Goal: Task Accomplishment & Management: Manage account settings

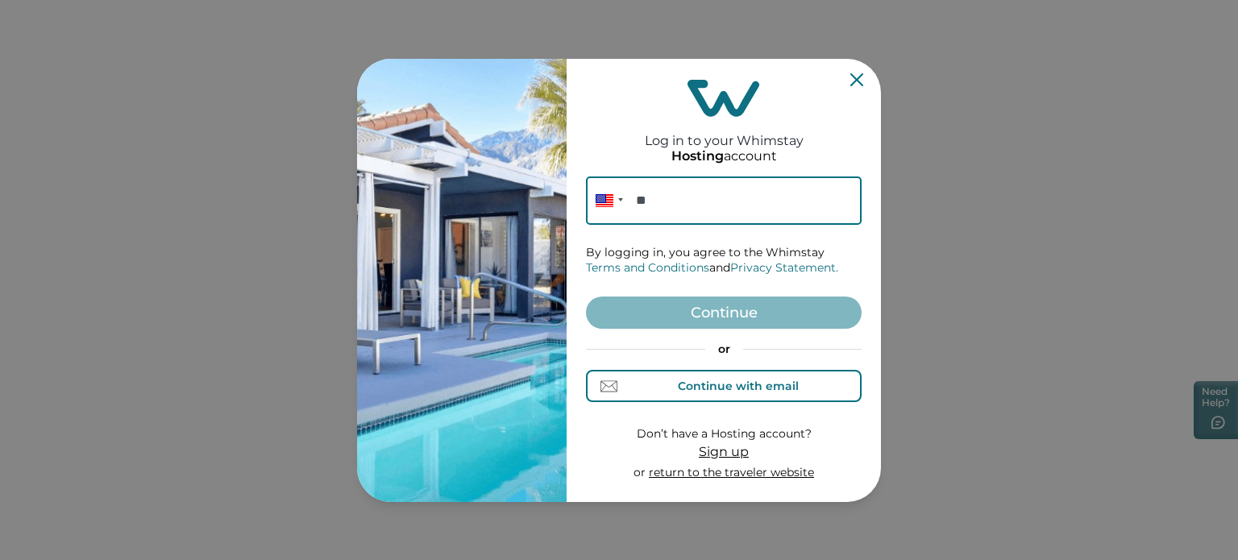
click at [722, 380] on div "Continue with email" at bounding box center [738, 386] width 121 height 13
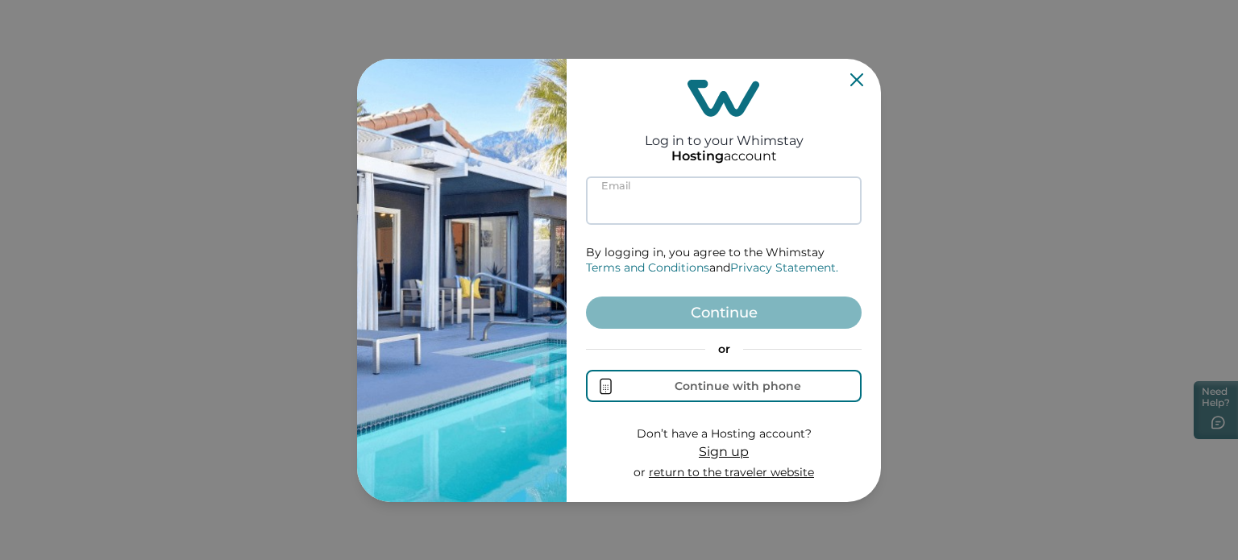
click at [692, 202] on input at bounding box center [724, 201] width 276 height 48
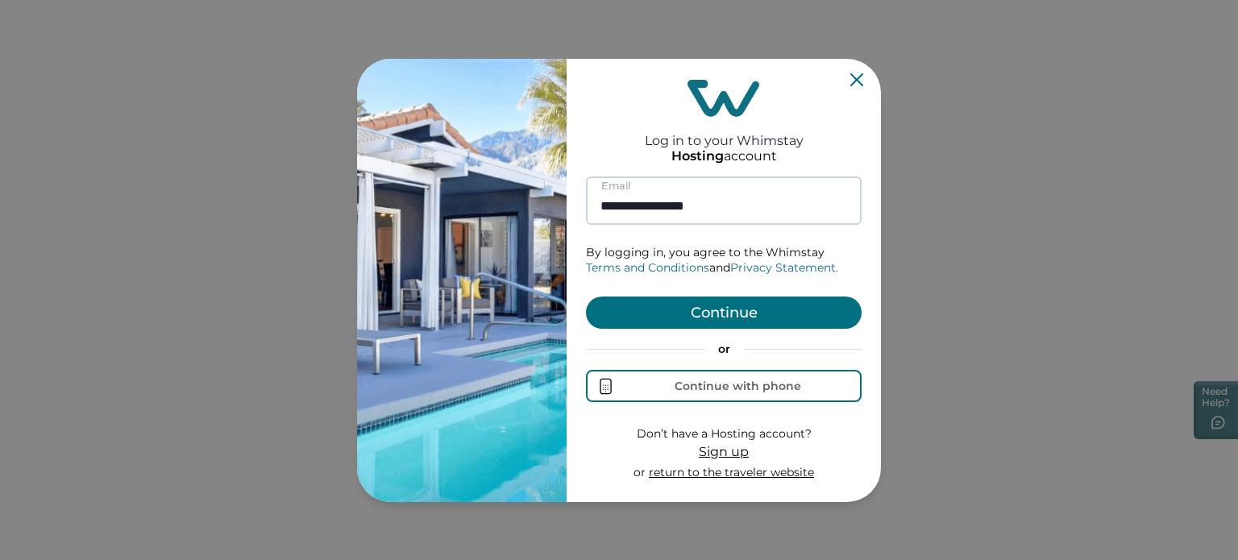
type input "**********"
click at [586, 297] on button "Continue" at bounding box center [724, 313] width 276 height 32
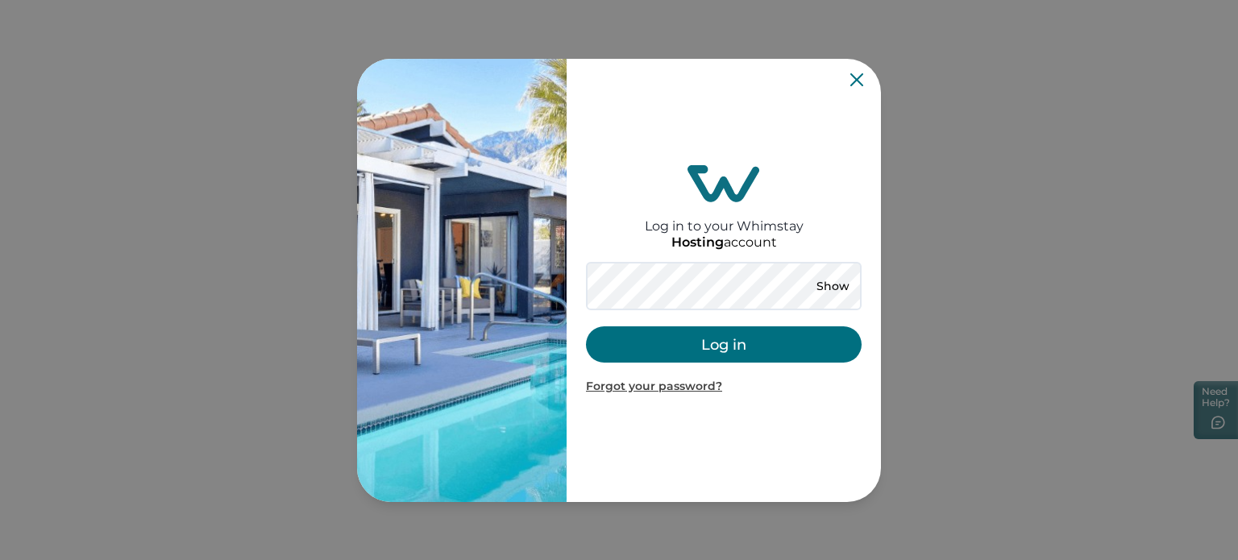
click at [684, 346] on button "Log in" at bounding box center [724, 345] width 276 height 36
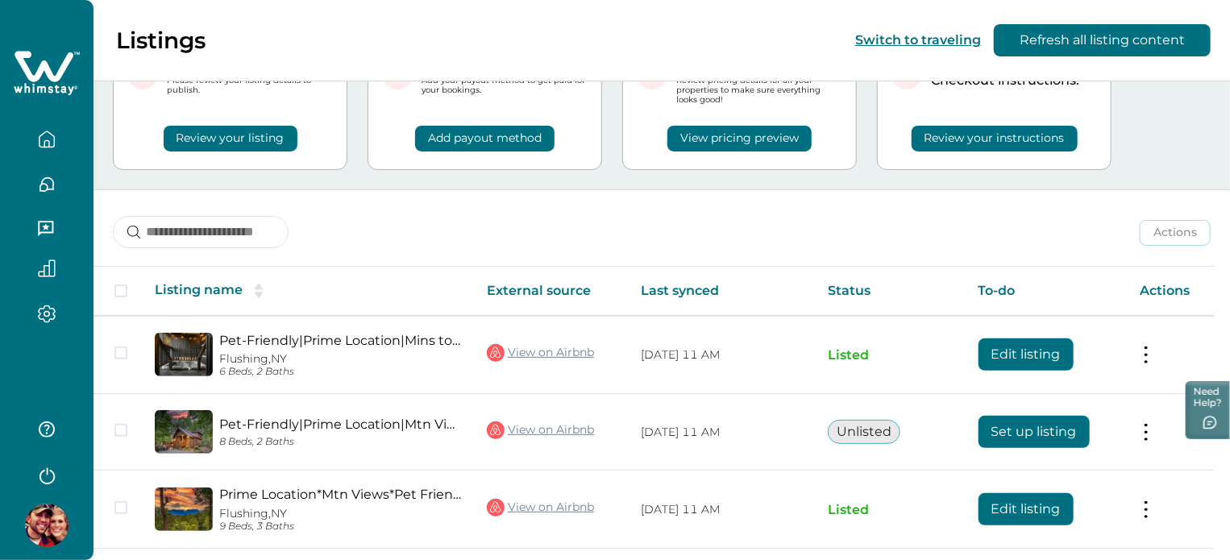
scroll to position [161, 0]
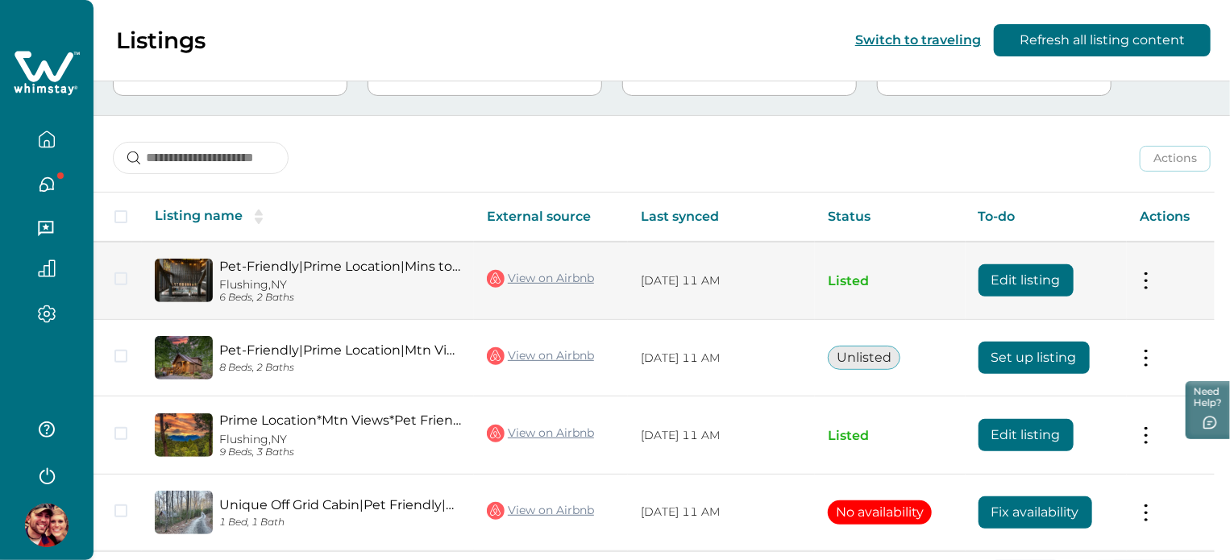
click at [1032, 276] on button "Edit listing" at bounding box center [1026, 280] width 95 height 32
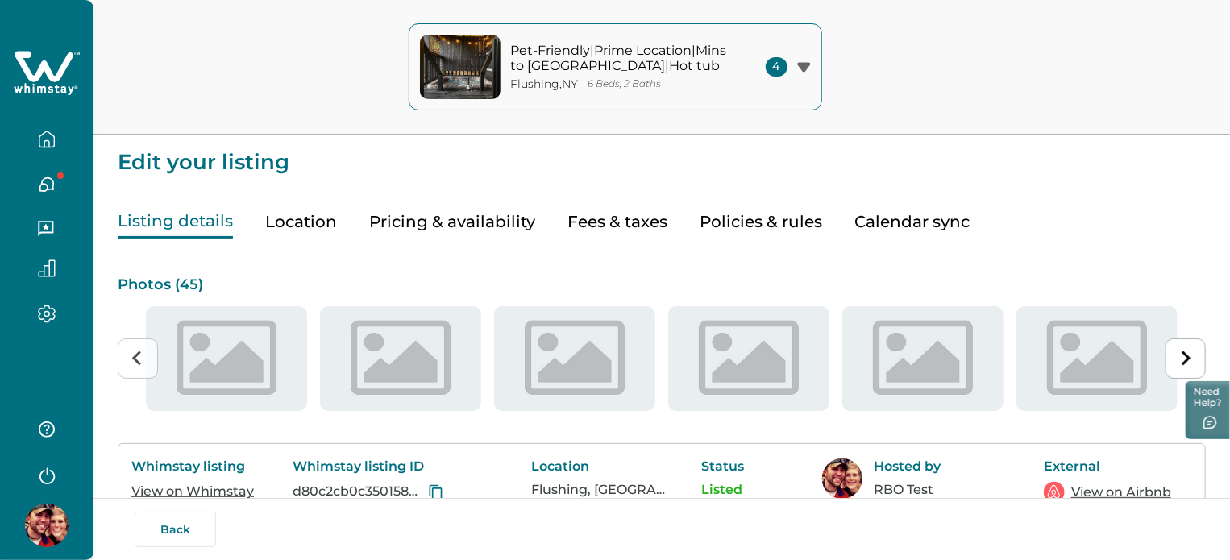
type input "**"
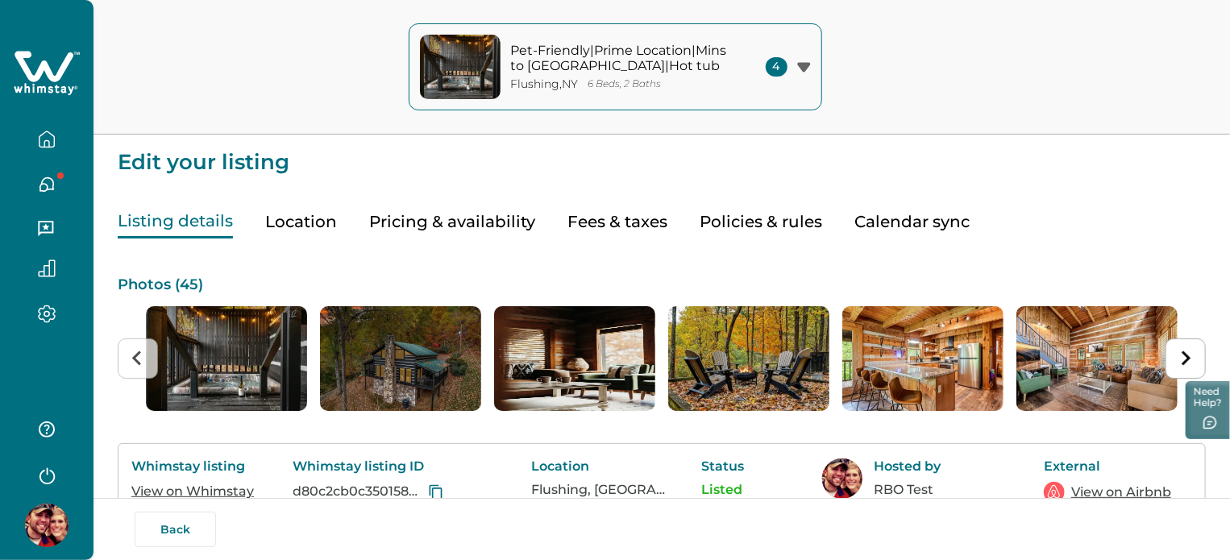
click at [418, 227] on button "Pricing & availability" at bounding box center [452, 222] width 166 height 33
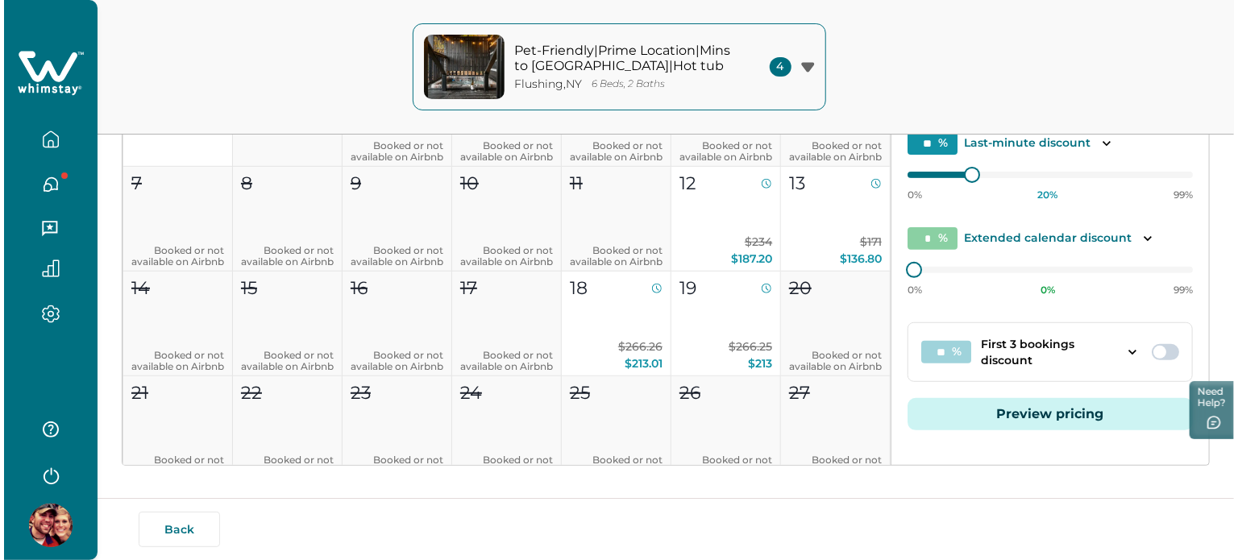
scroll to position [327, 0]
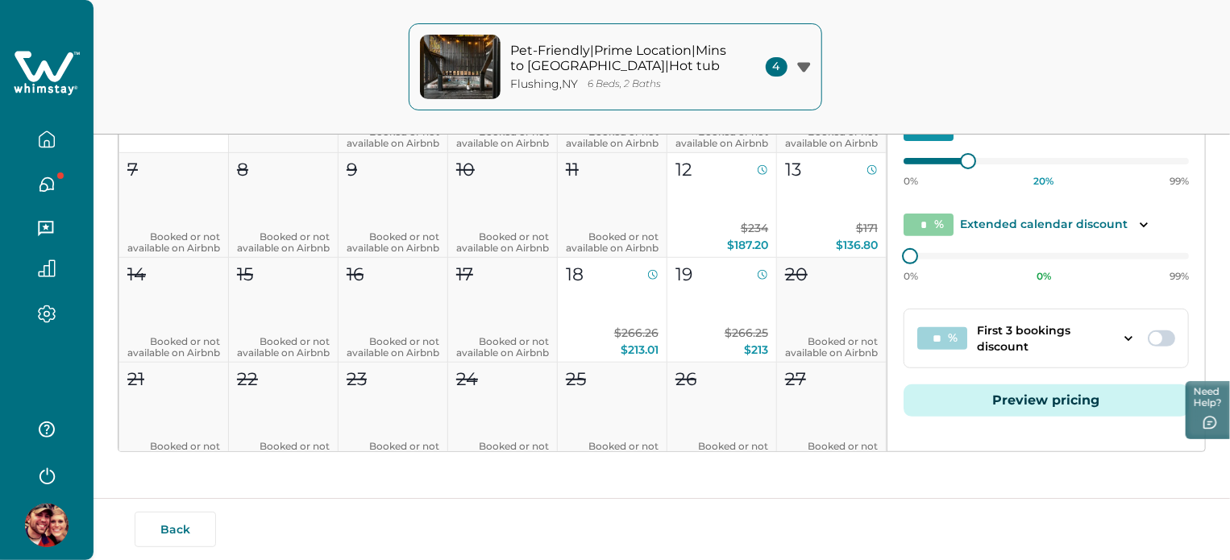
click at [1059, 389] on button "Preview pricing" at bounding box center [1046, 401] width 285 height 32
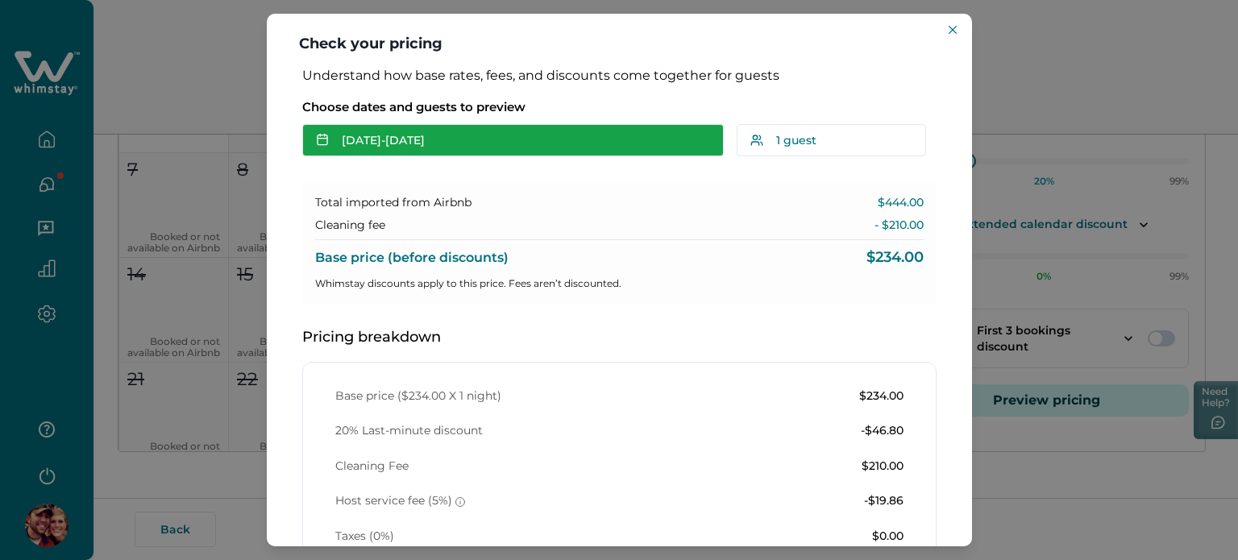
click at [393, 129] on button "[DATE] - [DATE]" at bounding box center [513, 140] width 422 height 32
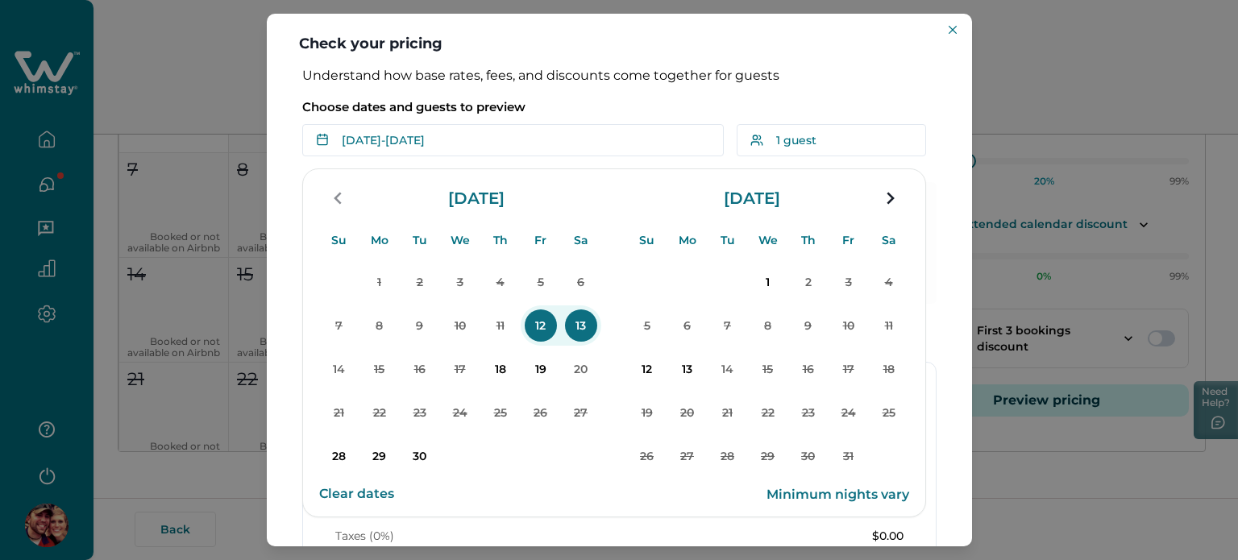
click at [629, 360] on button "12" at bounding box center [647, 369] width 40 height 40
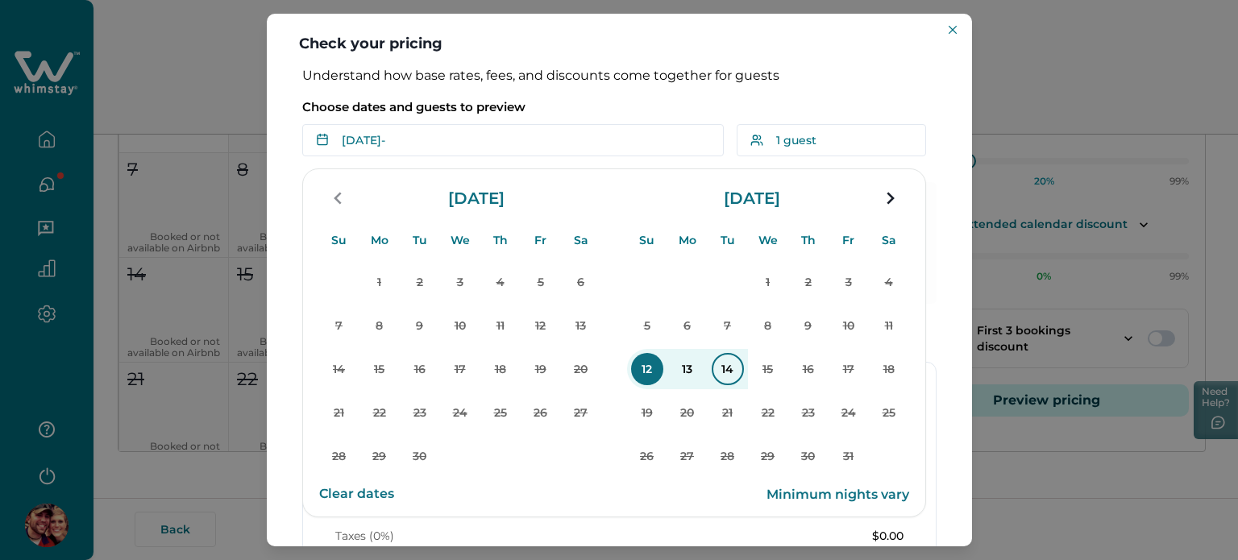
click at [735, 373] on p "14" at bounding box center [728, 369] width 32 height 32
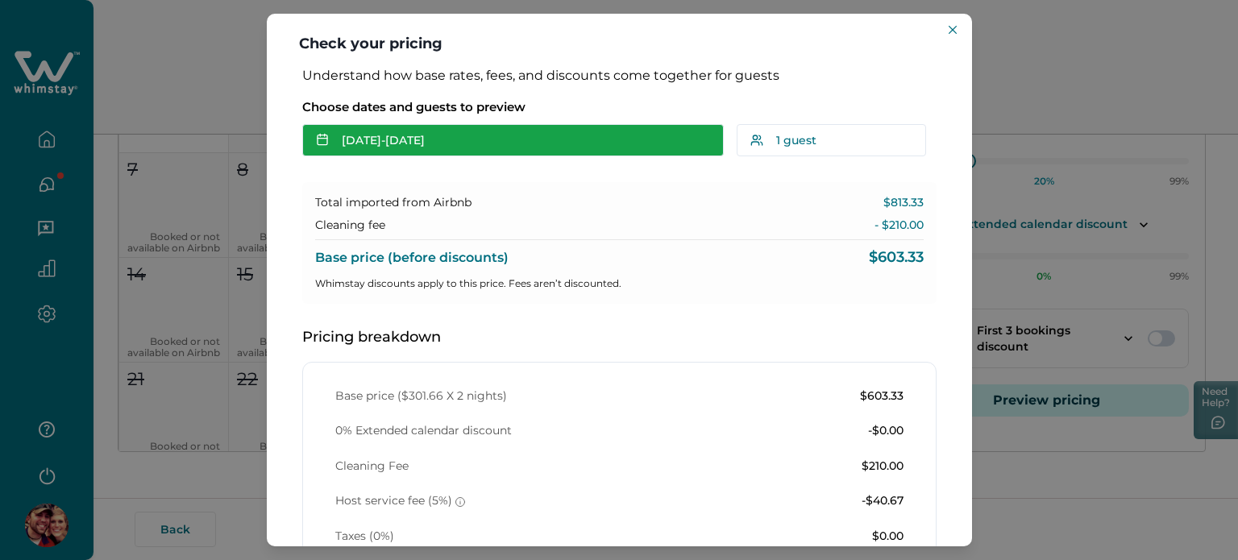
click at [426, 131] on button "[DATE] - [DATE]" at bounding box center [513, 140] width 422 height 32
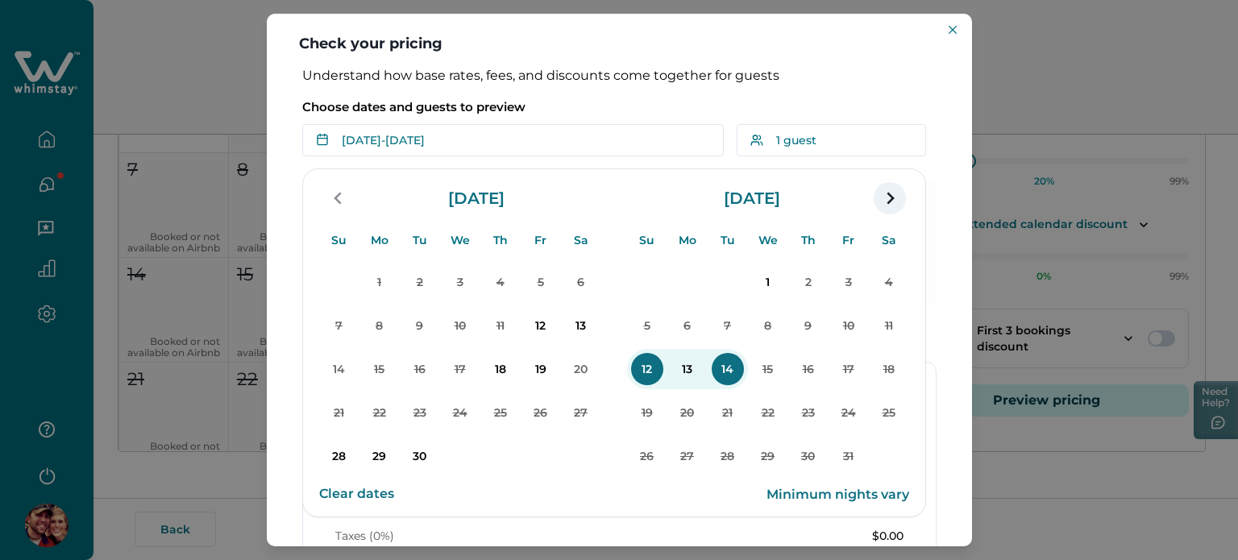
click at [880, 208] on icon "navigation button" at bounding box center [890, 198] width 26 height 29
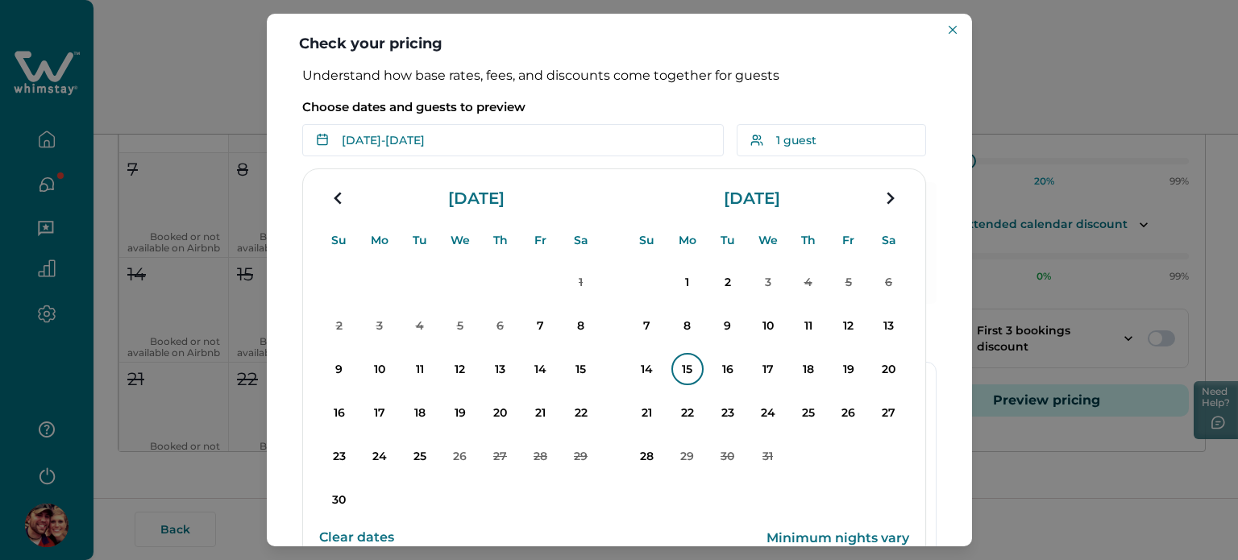
click at [692, 354] on p "15" at bounding box center [688, 369] width 32 height 32
click at [781, 366] on p "17" at bounding box center [768, 369] width 32 height 32
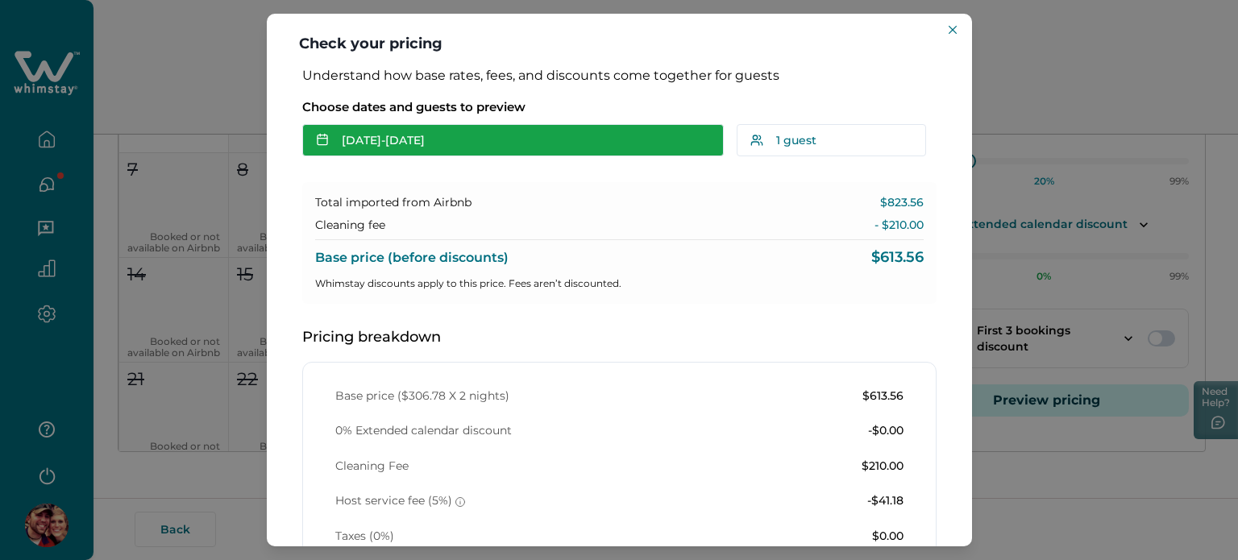
click at [450, 141] on button "[DATE] - [DATE]" at bounding box center [513, 140] width 422 height 32
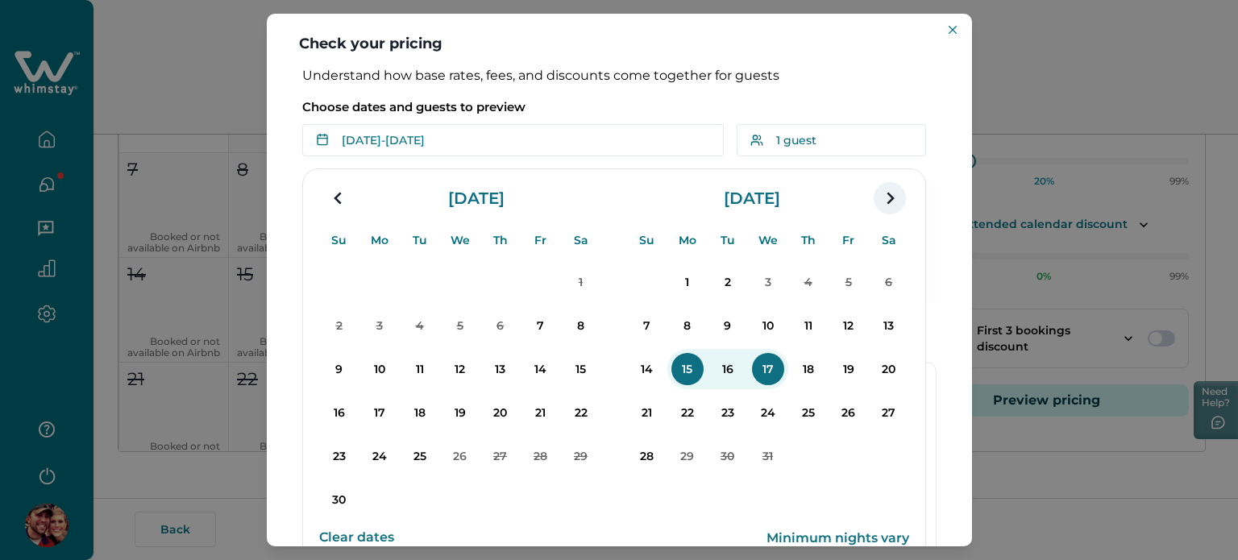
click at [883, 196] on icon "navigation button" at bounding box center [890, 198] width 26 height 29
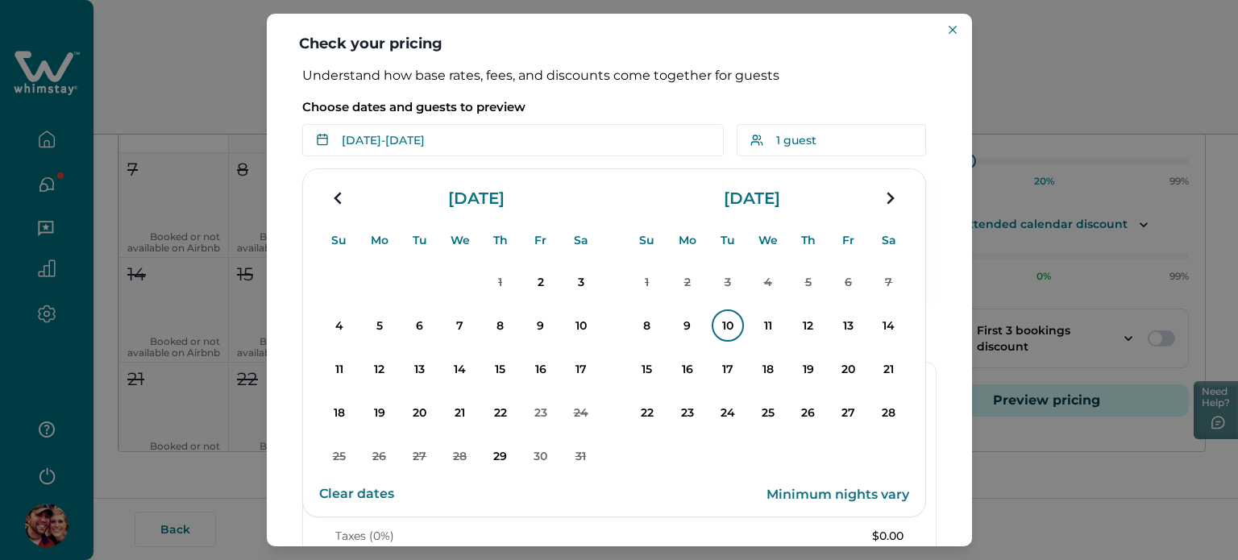
click at [738, 335] on p "10" at bounding box center [728, 326] width 32 height 32
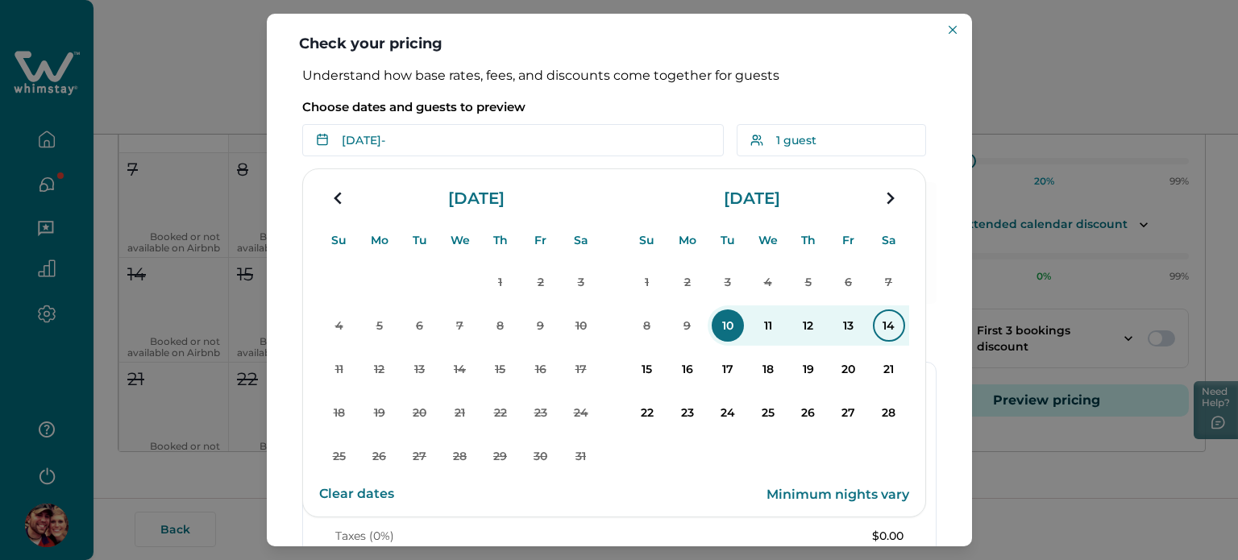
click at [877, 329] on p "14" at bounding box center [889, 326] width 32 height 32
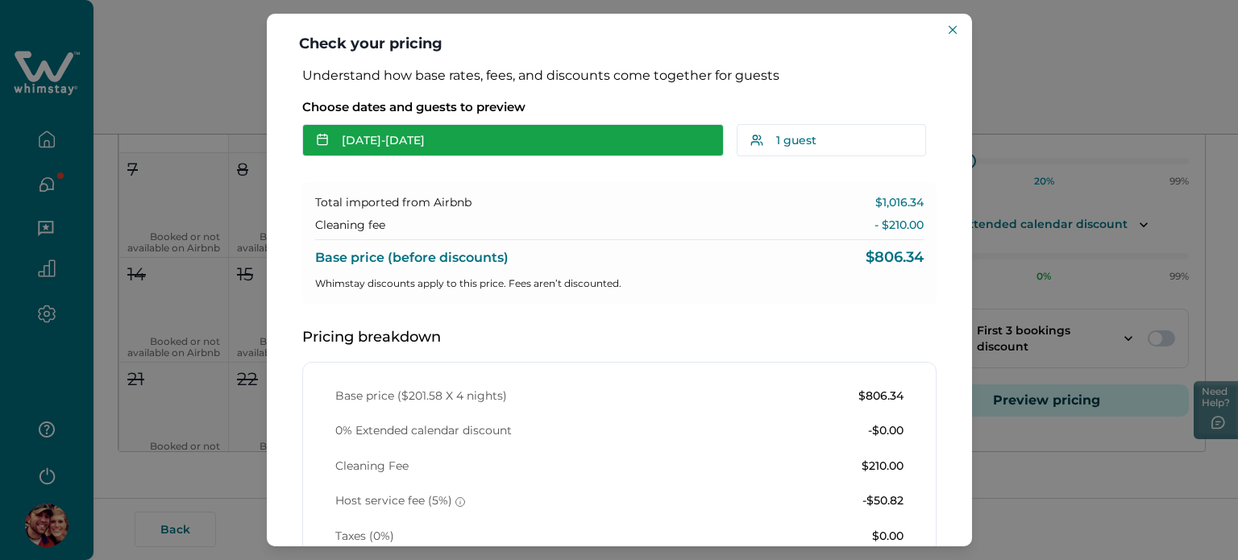
click at [459, 129] on button "[DATE] - [DATE]" at bounding box center [513, 140] width 422 height 32
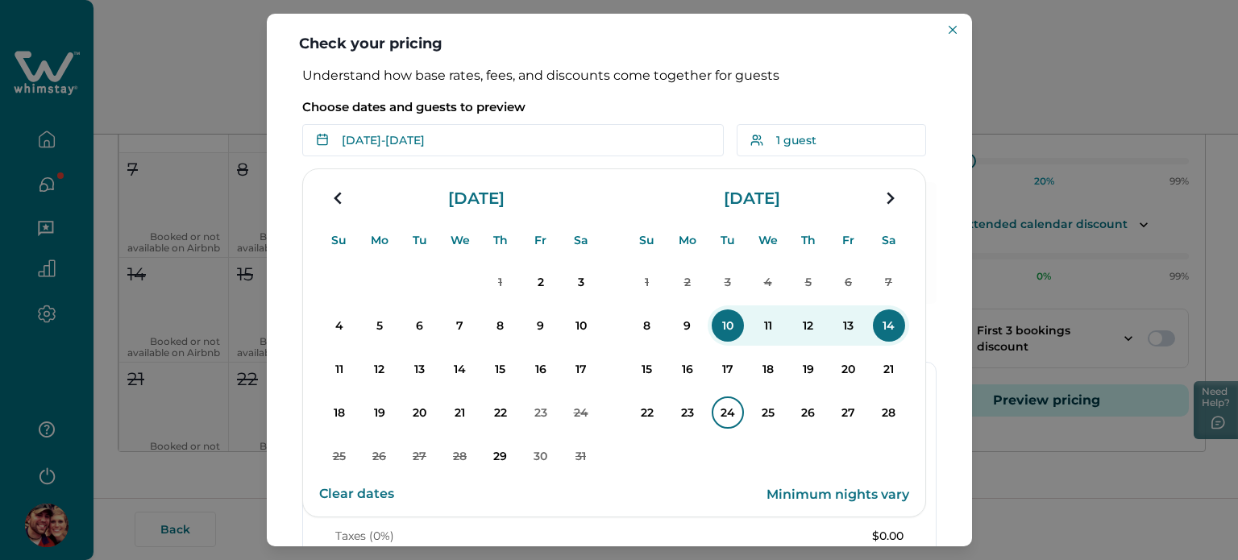
click at [734, 411] on p "24" at bounding box center [728, 413] width 32 height 32
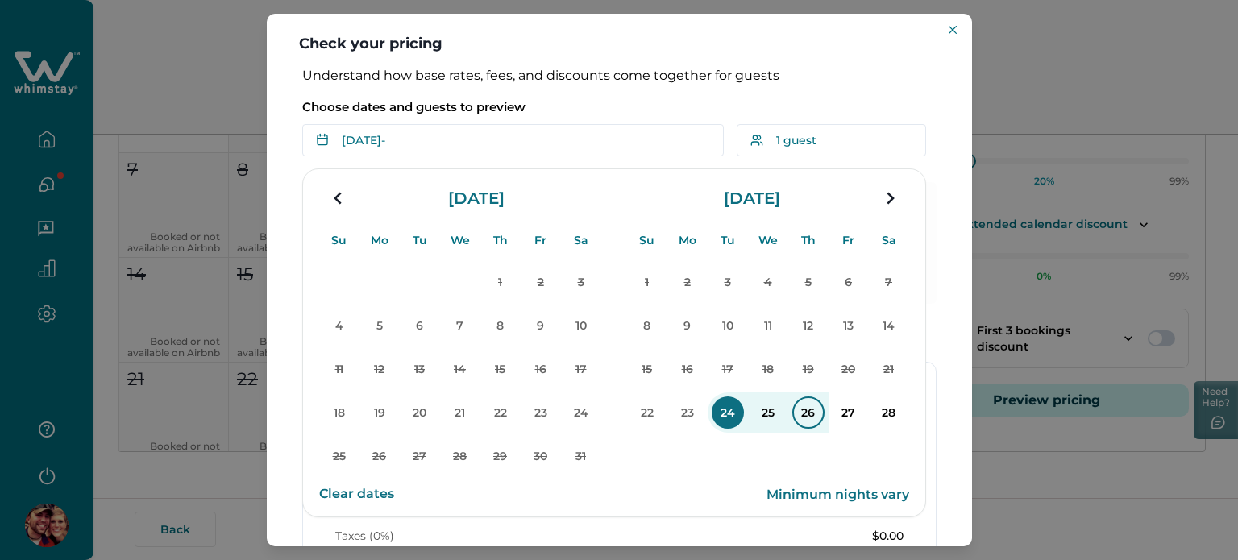
click at [816, 422] on p "26" at bounding box center [808, 413] width 32 height 32
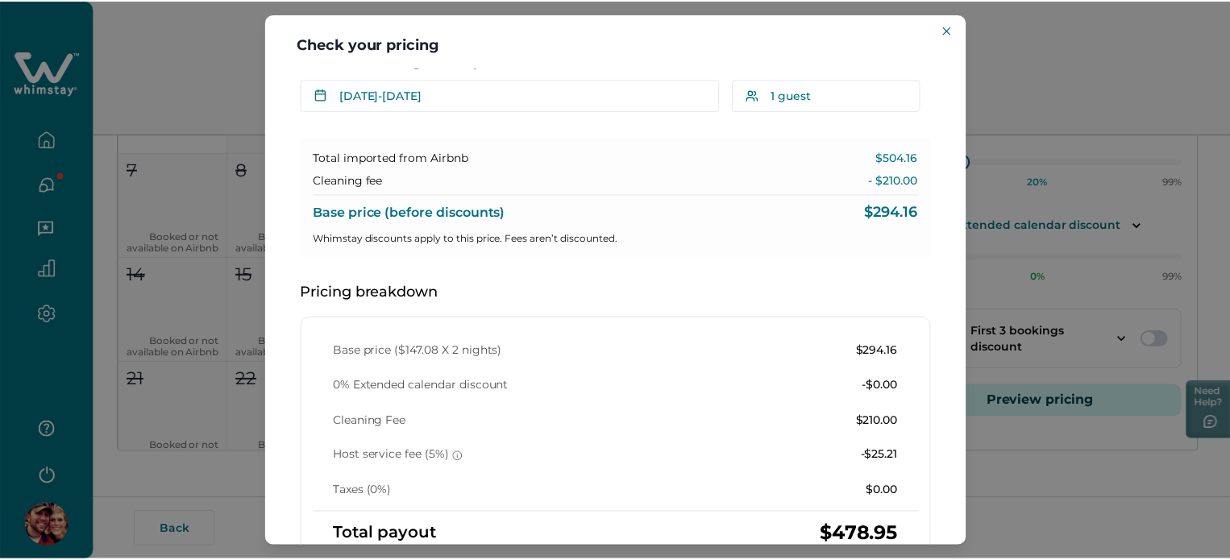
scroll to position [81, 0]
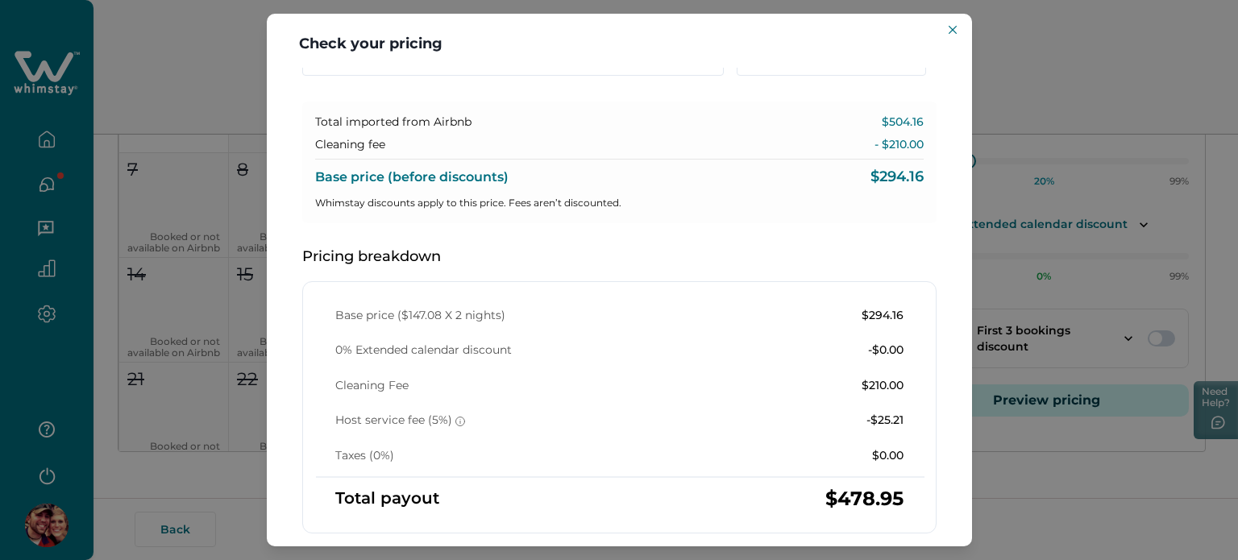
click at [159, 272] on div "Check your pricing Understand how base rates, fees, and discounts come together…" at bounding box center [619, 280] width 1238 height 560
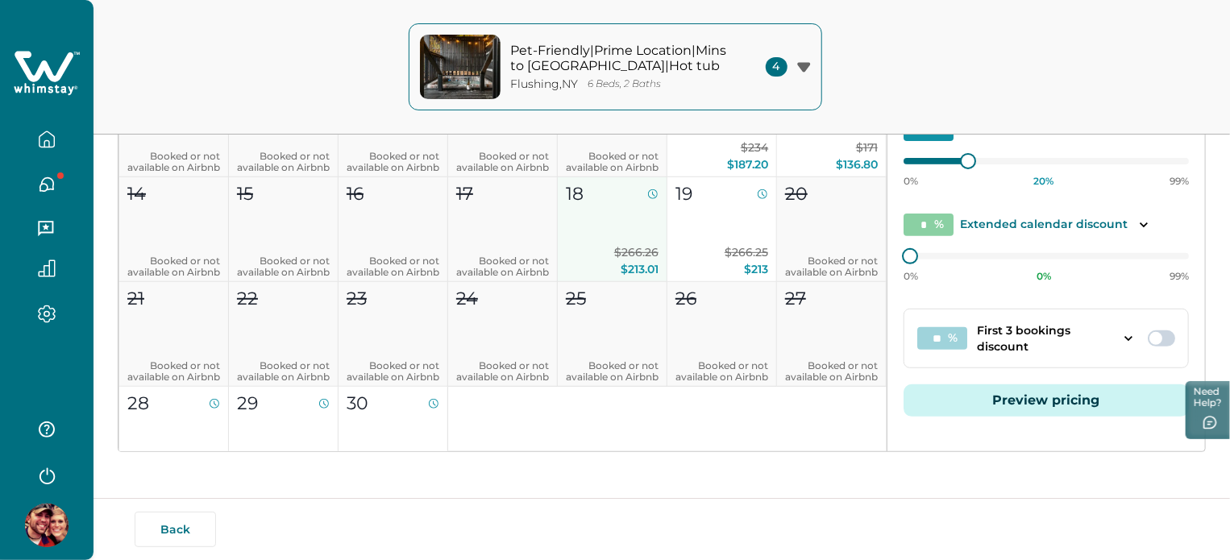
click at [635, 252] on span "$266.26" at bounding box center [636, 252] width 44 height 15
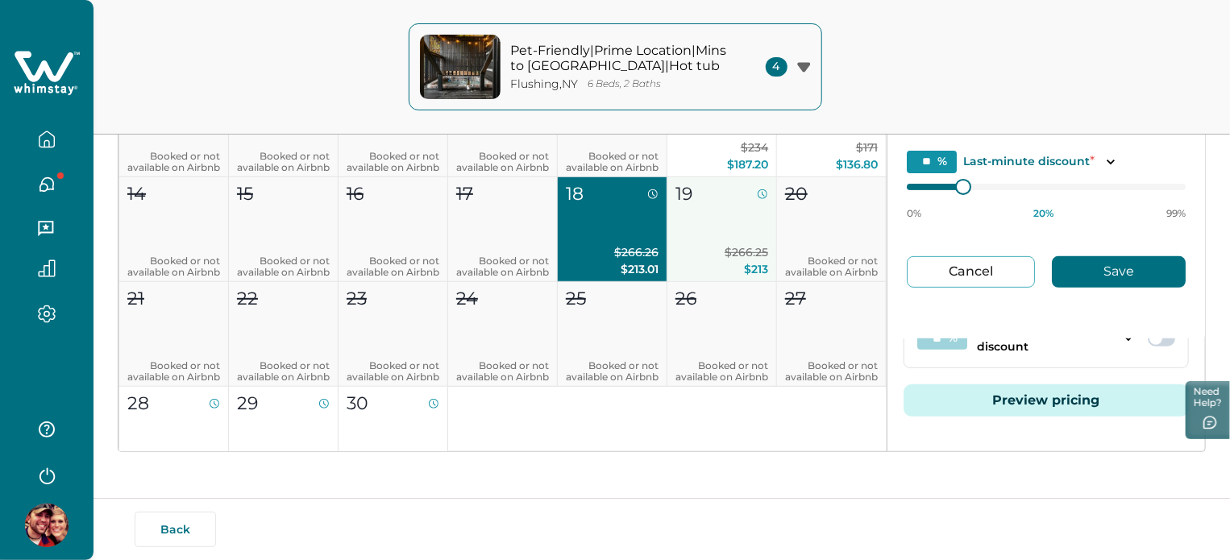
click at [726, 252] on span "$266.25" at bounding box center [747, 252] width 44 height 15
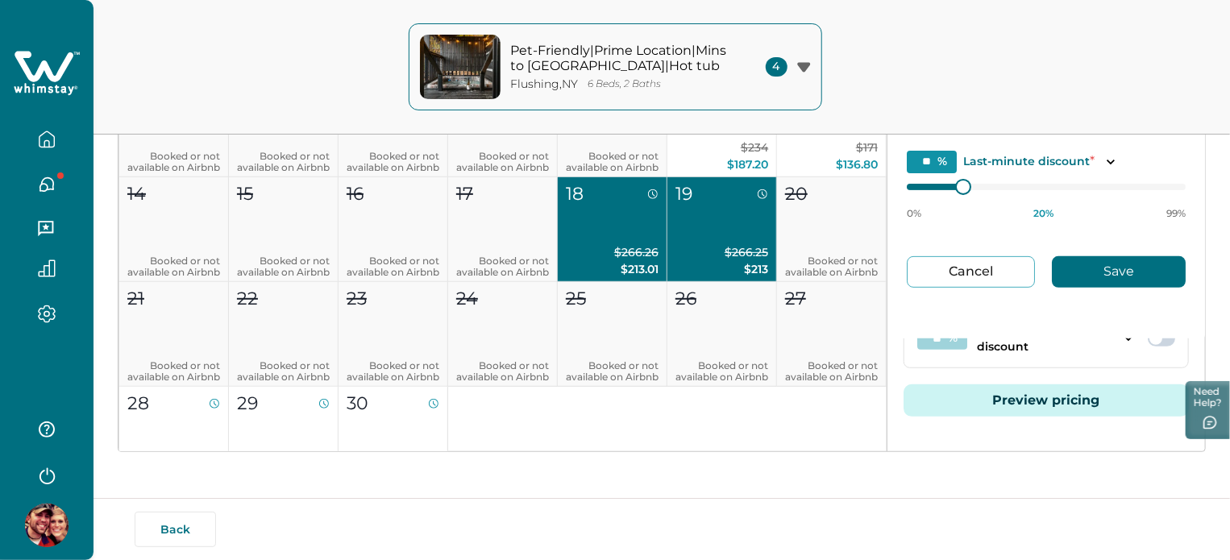
click at [1080, 394] on button "Preview pricing" at bounding box center [1046, 401] width 285 height 32
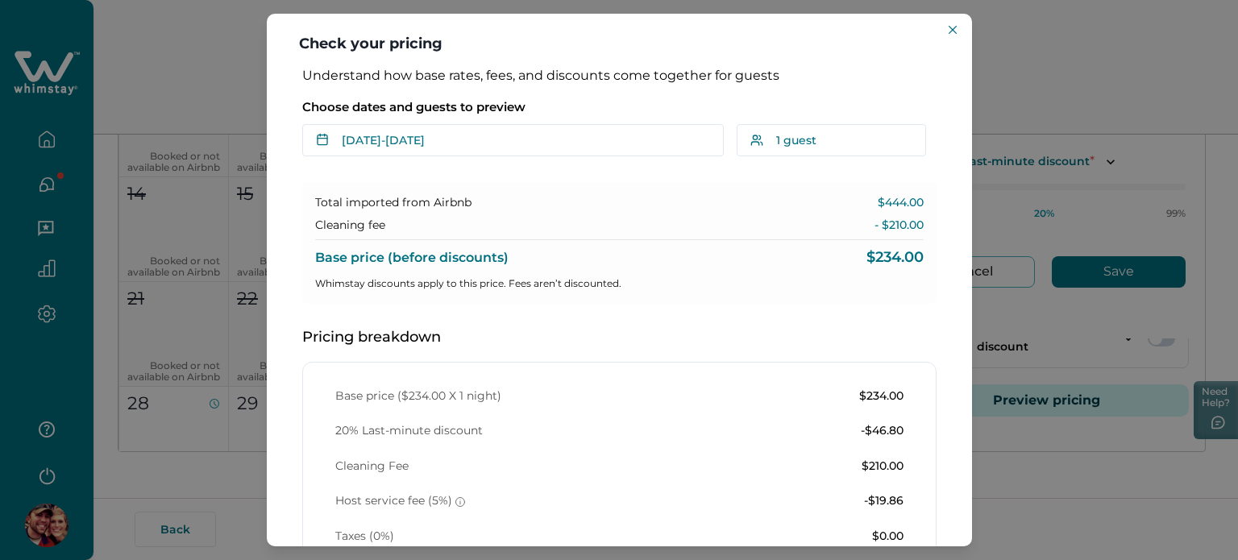
click at [406, 116] on div "Choose dates and guests to preview [DATE] - [DATE] Su Mo Tu We Th Fr Sa Su Mo T…" at bounding box center [619, 123] width 634 height 67
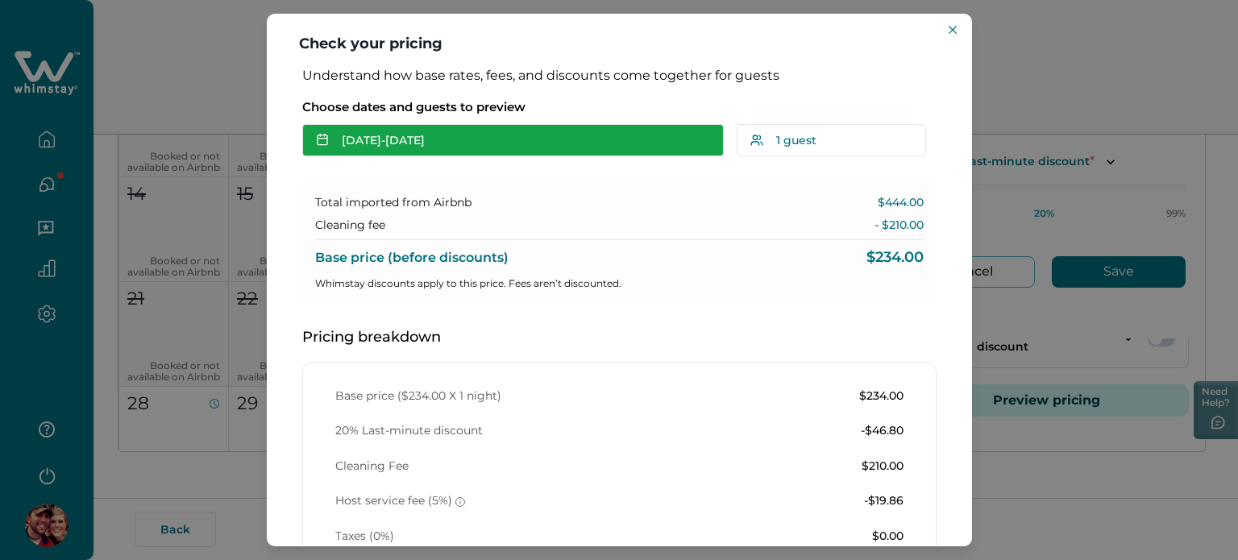
click at [406, 128] on button "[DATE] - [DATE]" at bounding box center [513, 140] width 422 height 32
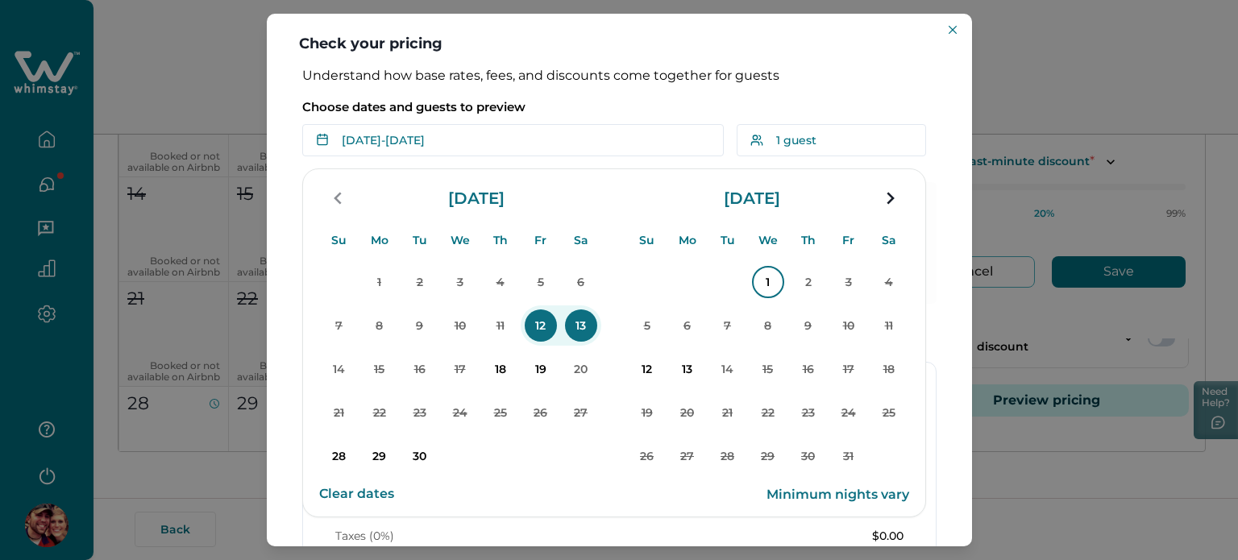
click at [773, 293] on p "1" at bounding box center [768, 282] width 32 height 32
click at [809, 289] on p "2" at bounding box center [808, 282] width 32 height 32
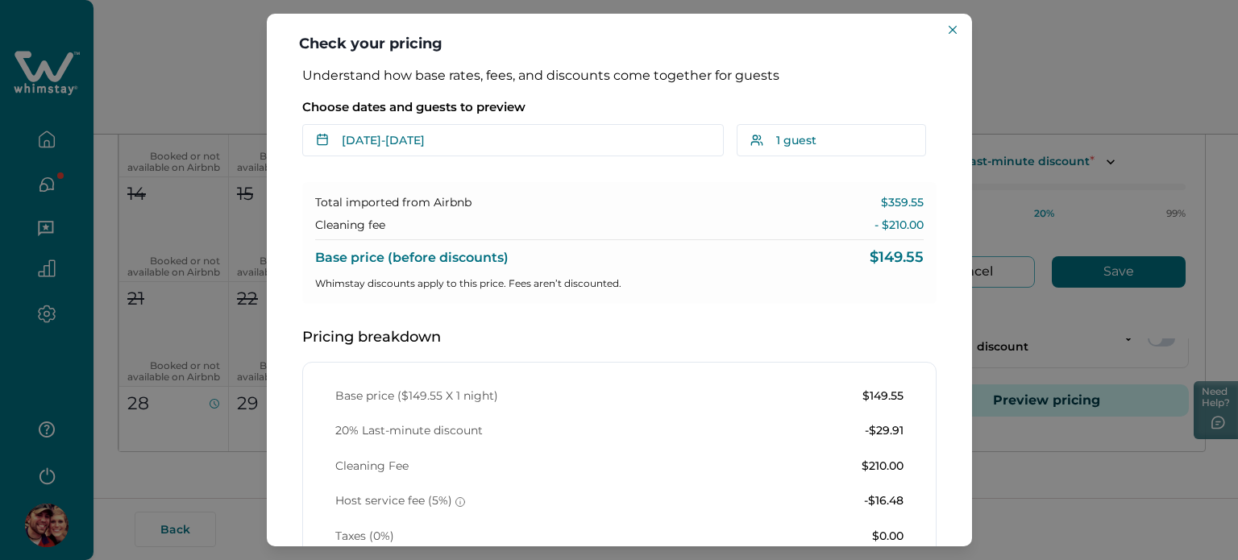
click at [1099, 555] on div "Check your pricing Understand how base rates, fees, and discounts come together…" at bounding box center [619, 280] width 1238 height 560
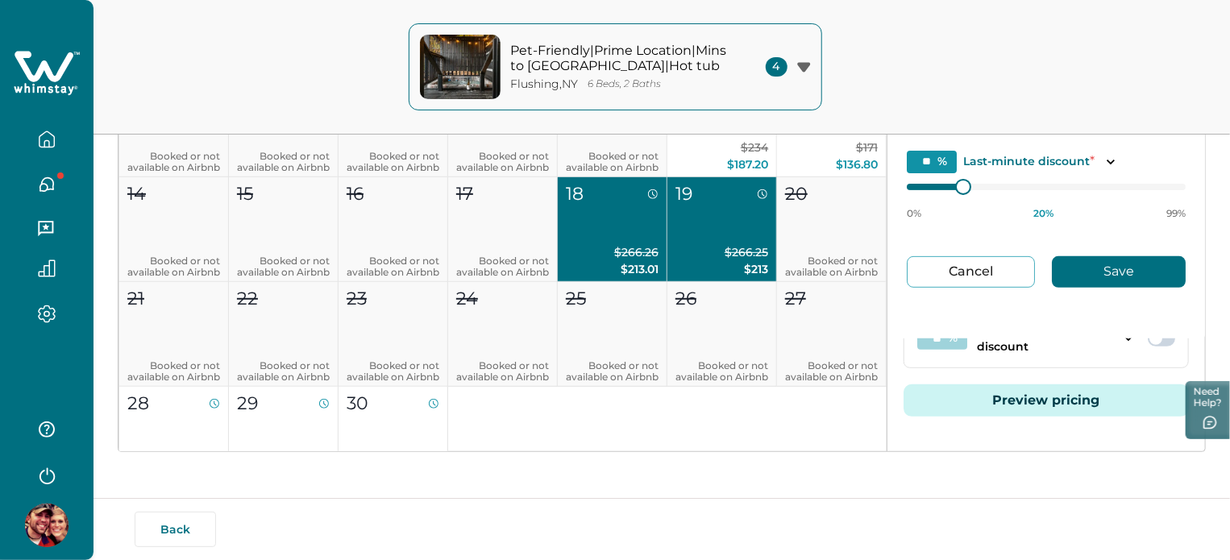
click at [1038, 401] on button "Preview pricing" at bounding box center [1046, 401] width 285 height 32
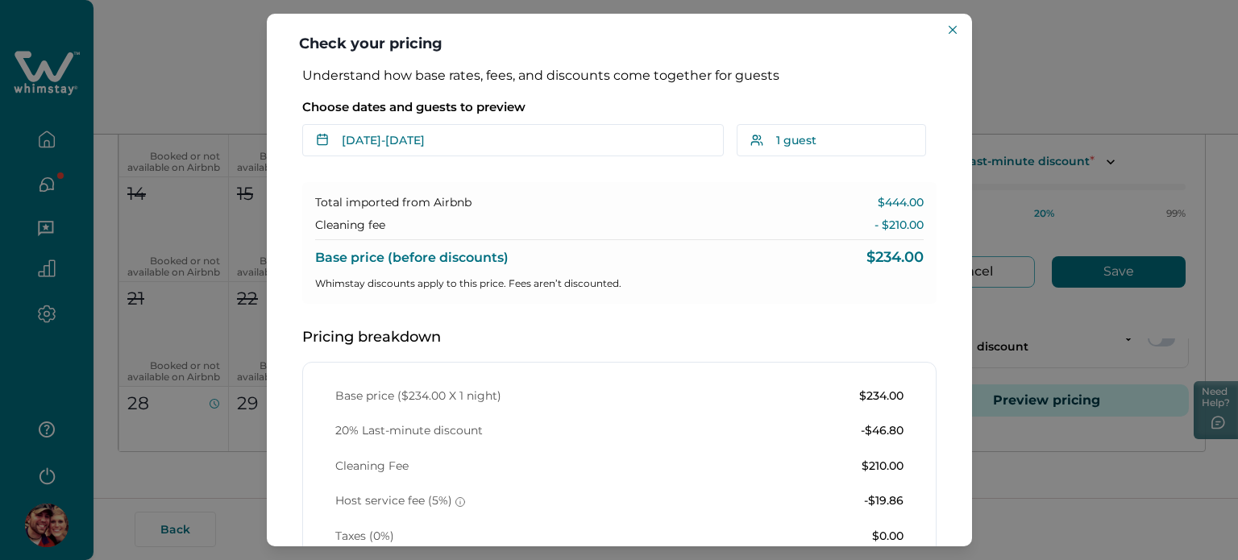
click at [948, 41] on header "Check your pricing" at bounding box center [619, 41] width 705 height 54
click at [949, 35] on button "Close" at bounding box center [952, 29] width 19 height 19
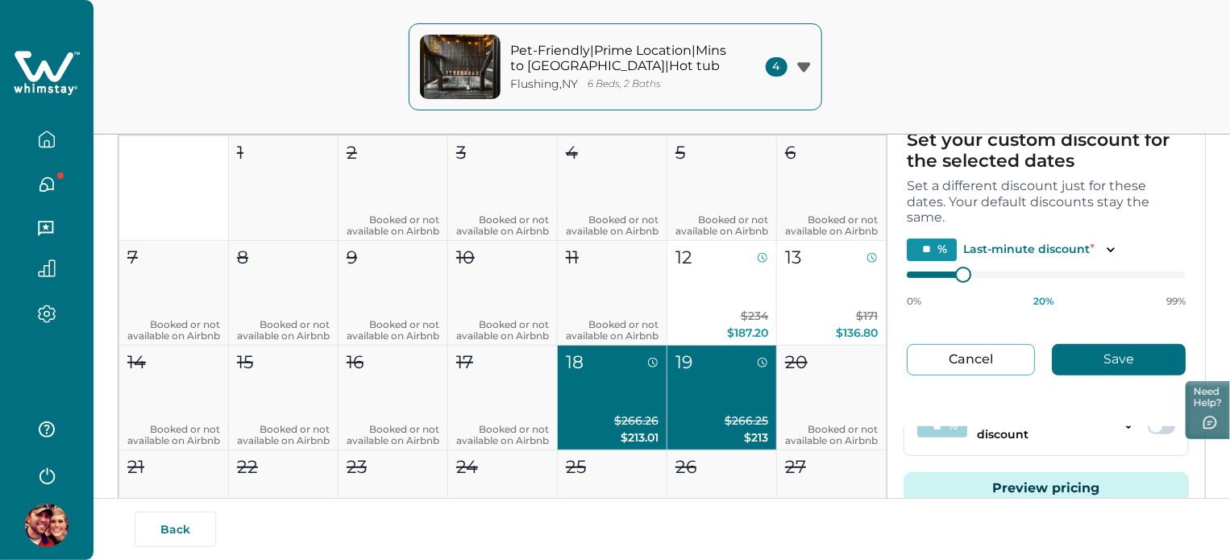
scroll to position [327, 0]
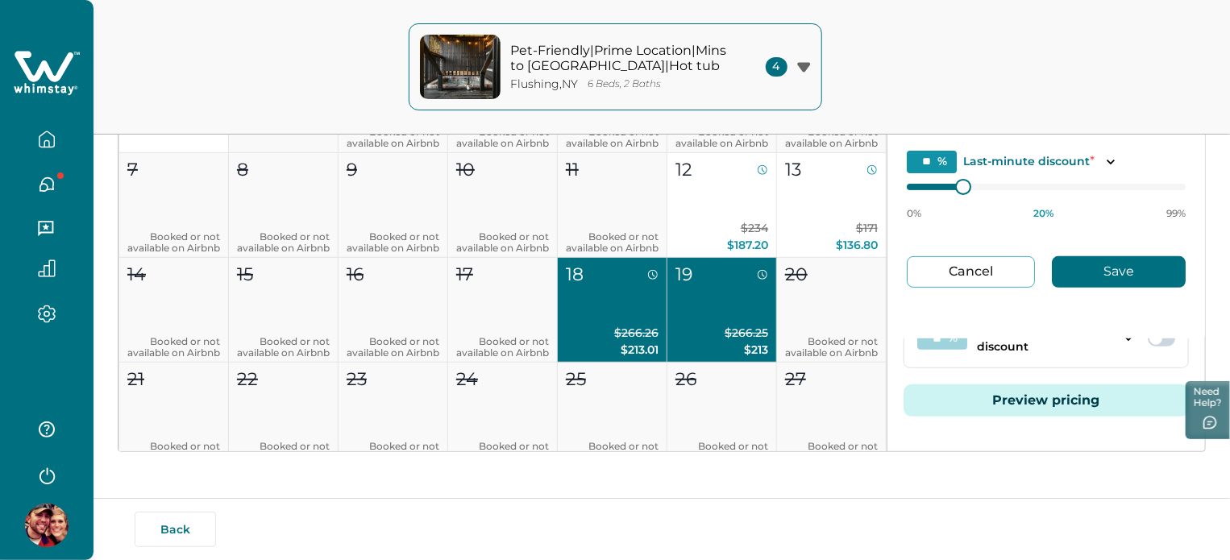
click at [986, 257] on button "Cancel" at bounding box center [971, 271] width 128 height 31
type input "*"
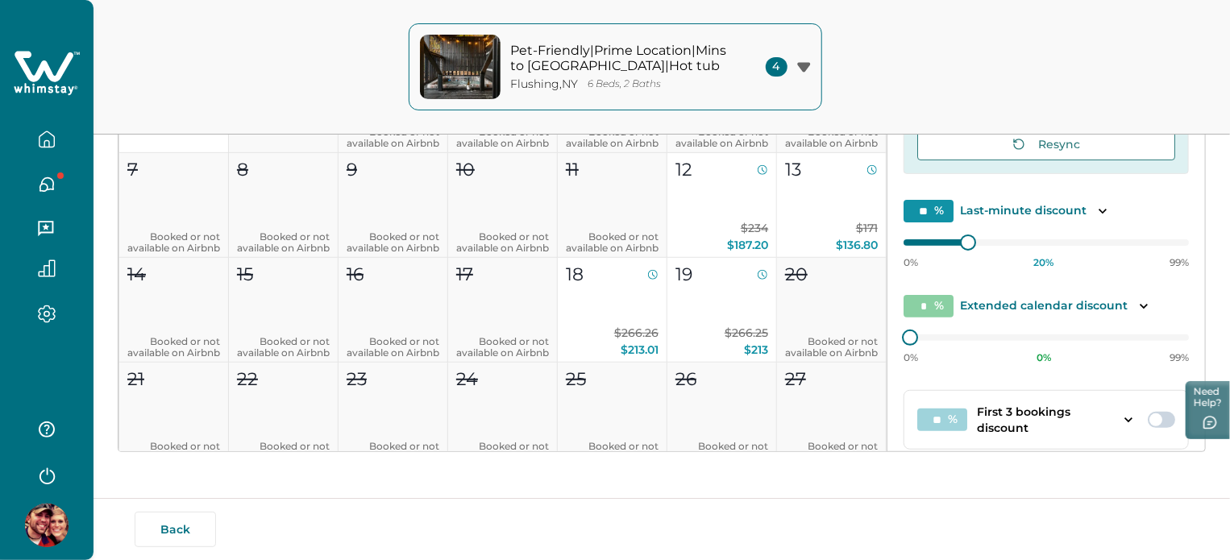
scroll to position [0, 0]
